Goal: Book appointment/travel/reservation

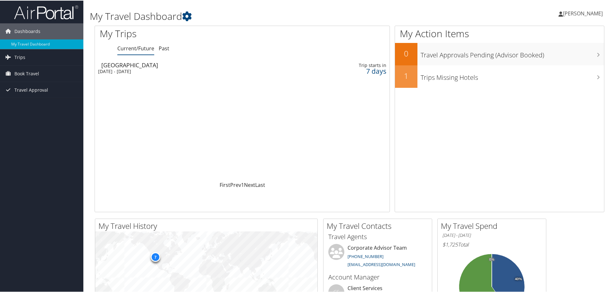
click at [128, 69] on div "[DATE] - [DATE]" at bounding box center [190, 71] width 184 height 6
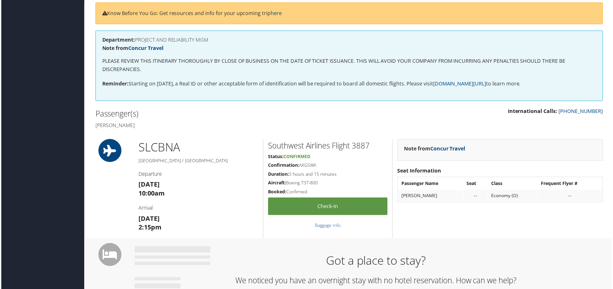
scroll to position [96, 0]
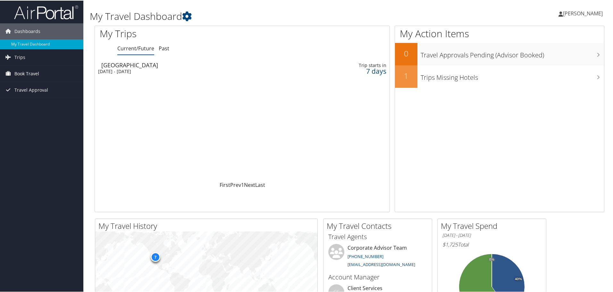
click at [16, 72] on span "Book Travel" at bounding box center [26, 73] width 25 height 16
click at [28, 103] on link "Book/Manage Online Trips" at bounding box center [41, 105] width 83 height 10
